Goal: Check status

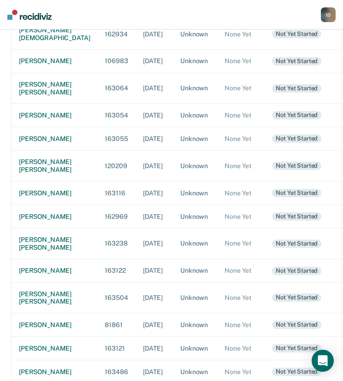
scroll to position [179, 0]
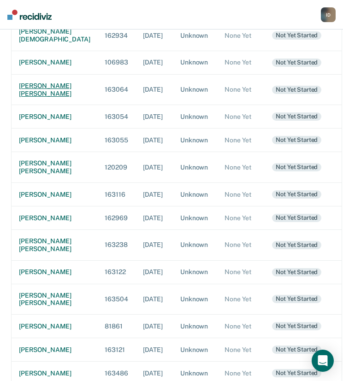
click at [29, 98] on div "[PERSON_NAME] [PERSON_NAME]" at bounding box center [54, 90] width 71 height 16
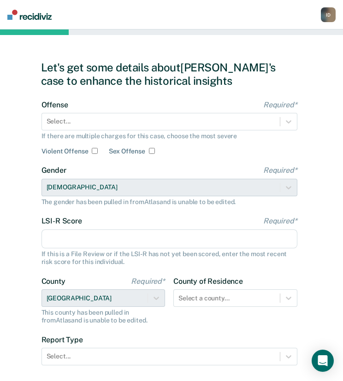
scroll to position [3, 0]
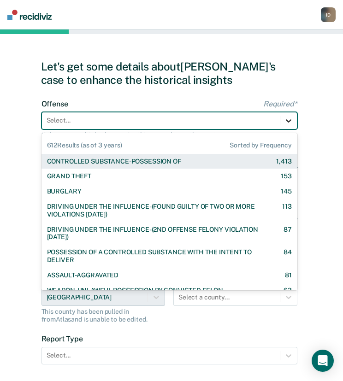
click at [280, 126] on div at bounding box center [288, 120] width 17 height 17
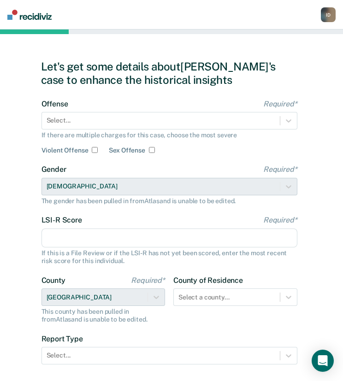
click at [302, 115] on div "Let's get some details about [PERSON_NAME]'s case to enhance the historical ins…" at bounding box center [171, 234] width 261 height 393
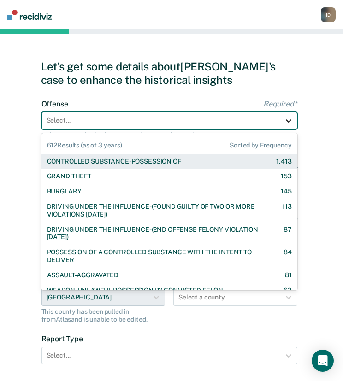
click at [289, 119] on icon at bounding box center [288, 120] width 9 height 9
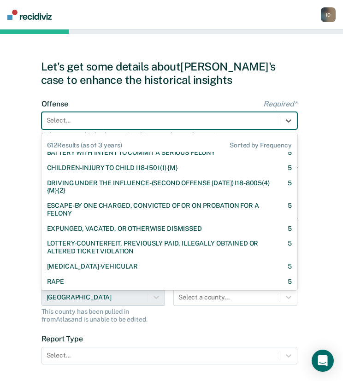
scroll to position [1202, 0]
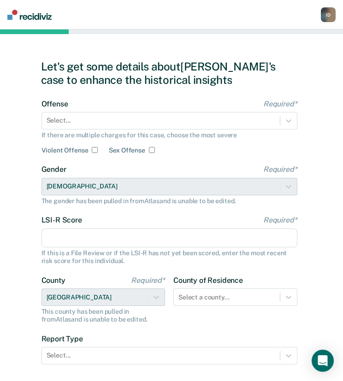
click at [311, 176] on div "Let's get some details about [PERSON_NAME]'s case to enhance the historical ins…" at bounding box center [171, 234] width 343 height 415
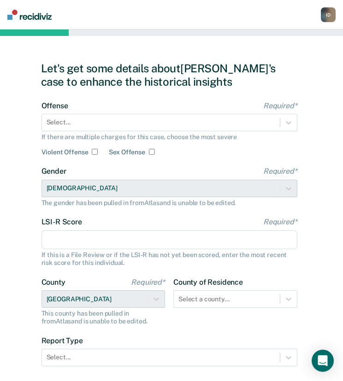
scroll to position [0, 0]
